Goal: Obtain resource: Obtain resource

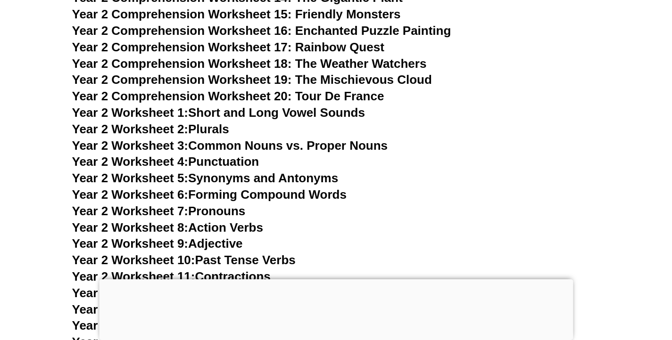
scroll to position [2543, 0]
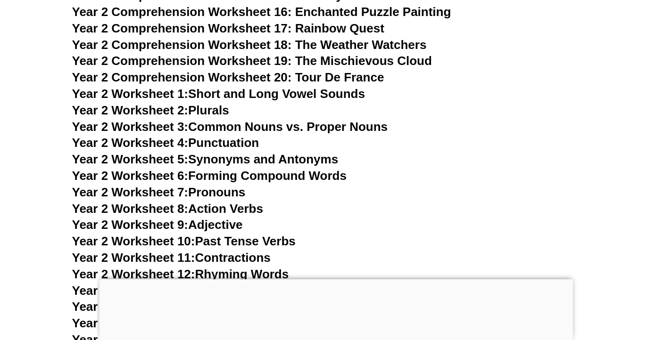
click at [213, 218] on link "Year 2 Worksheet 9: Adjective" at bounding box center [157, 225] width 171 height 14
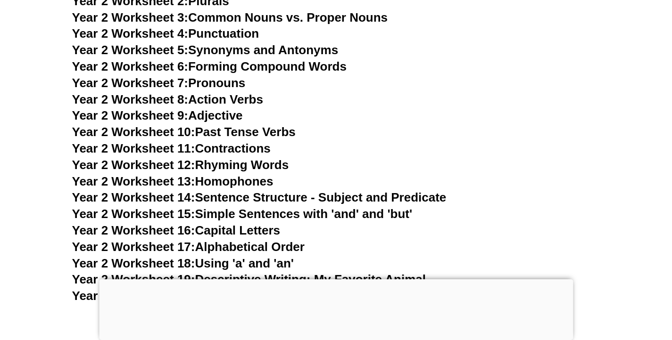
scroll to position [2653, 0]
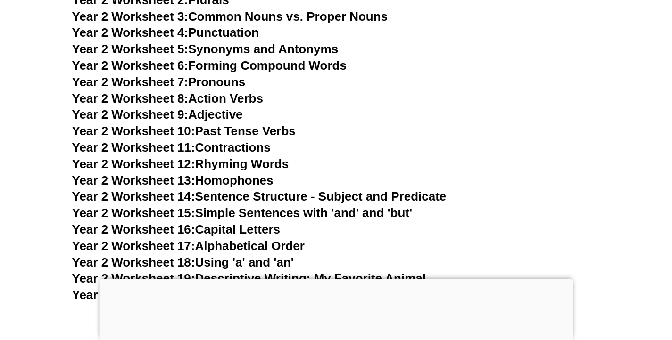
click at [219, 272] on link "Year 2 Worksheet 19: Descriptive Writing: My Favorite Animal" at bounding box center [249, 279] width 354 height 14
click at [267, 288] on link "Year 2 Worksheet 20: Correcting Sentences" at bounding box center [197, 295] width 250 height 14
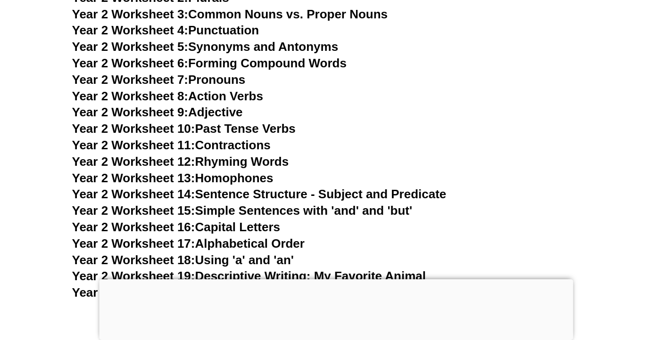
scroll to position [2655, 0]
click at [272, 122] on link "Year 2 Worksheet 10: Past Tense Verbs" at bounding box center [184, 129] width 224 height 14
click at [233, 172] on link "Year 2 Worksheet 13: Homophones" at bounding box center [172, 179] width 201 height 14
click at [308, 188] on link "Year 2 Worksheet 14: Sentence Structure - Subject and Predicate" at bounding box center [259, 195] width 374 height 14
click at [257, 237] on link "Year 2 Worksheet 17: Alphabetical Order" at bounding box center [188, 244] width 232 height 14
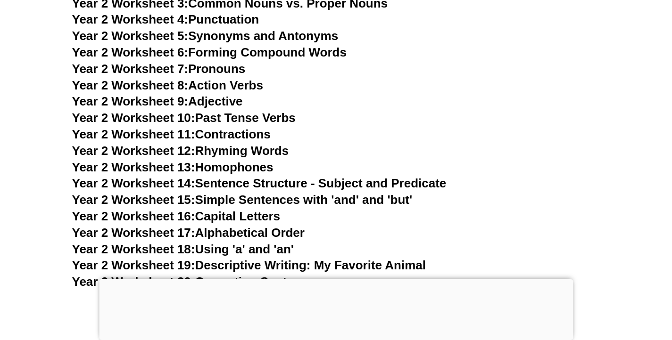
scroll to position [2676, 0]
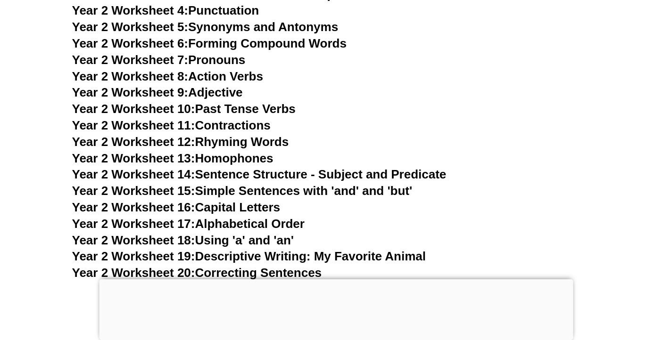
click at [346, 249] on link "Year 2 Worksheet 19: Descriptive Writing: My Favorite Animal" at bounding box center [249, 256] width 354 height 14
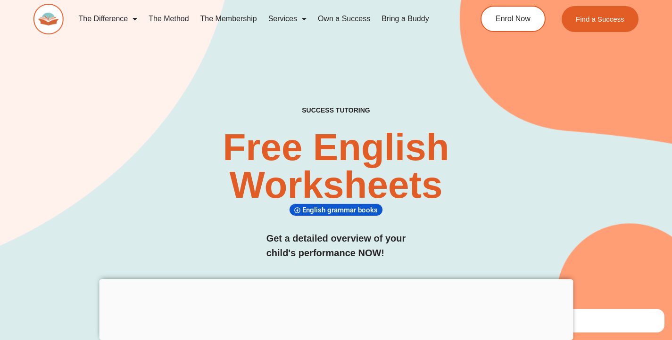
scroll to position [0, 0]
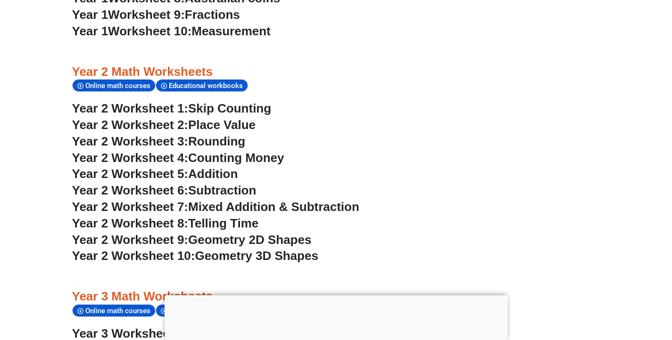
scroll to position [1080, 0]
click at [242, 216] on span "Telling Time" at bounding box center [223, 223] width 70 height 14
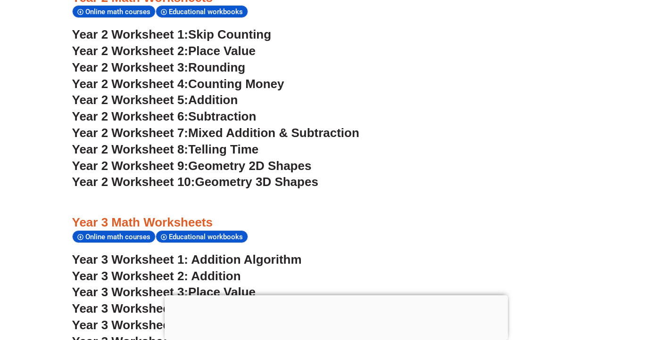
scroll to position [1150, 0]
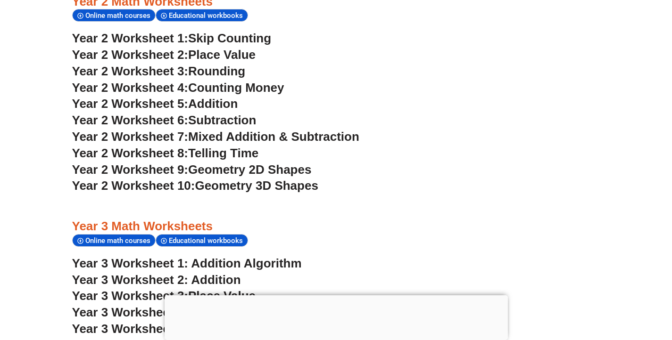
click at [286, 130] on span "Mixed Addition & Subtraction" at bounding box center [273, 137] width 171 height 14
click at [281, 163] on span "Geometry 2D Shapes" at bounding box center [249, 170] width 123 height 14
click at [275, 179] on span "Geometry 3D Shapes" at bounding box center [256, 186] width 123 height 14
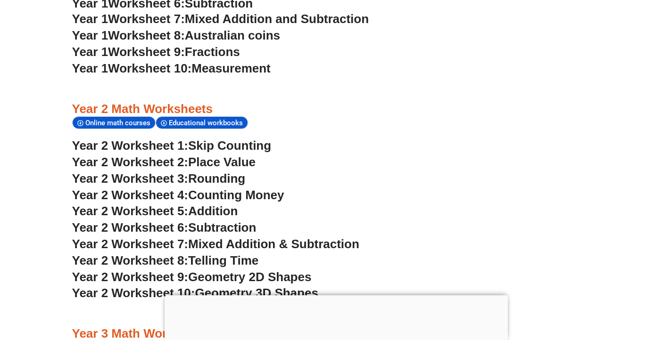
scroll to position [1040, 0]
